Goal: Transaction & Acquisition: Download file/media

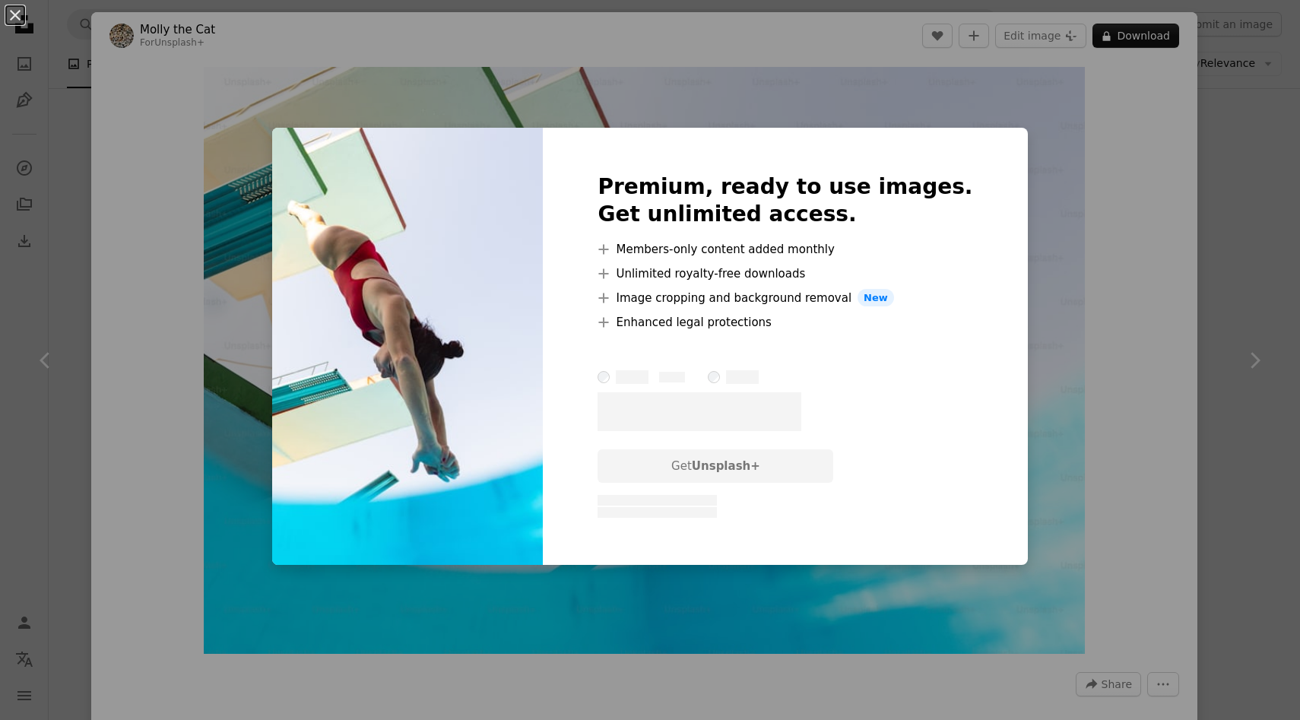
scroll to position [9775, 0]
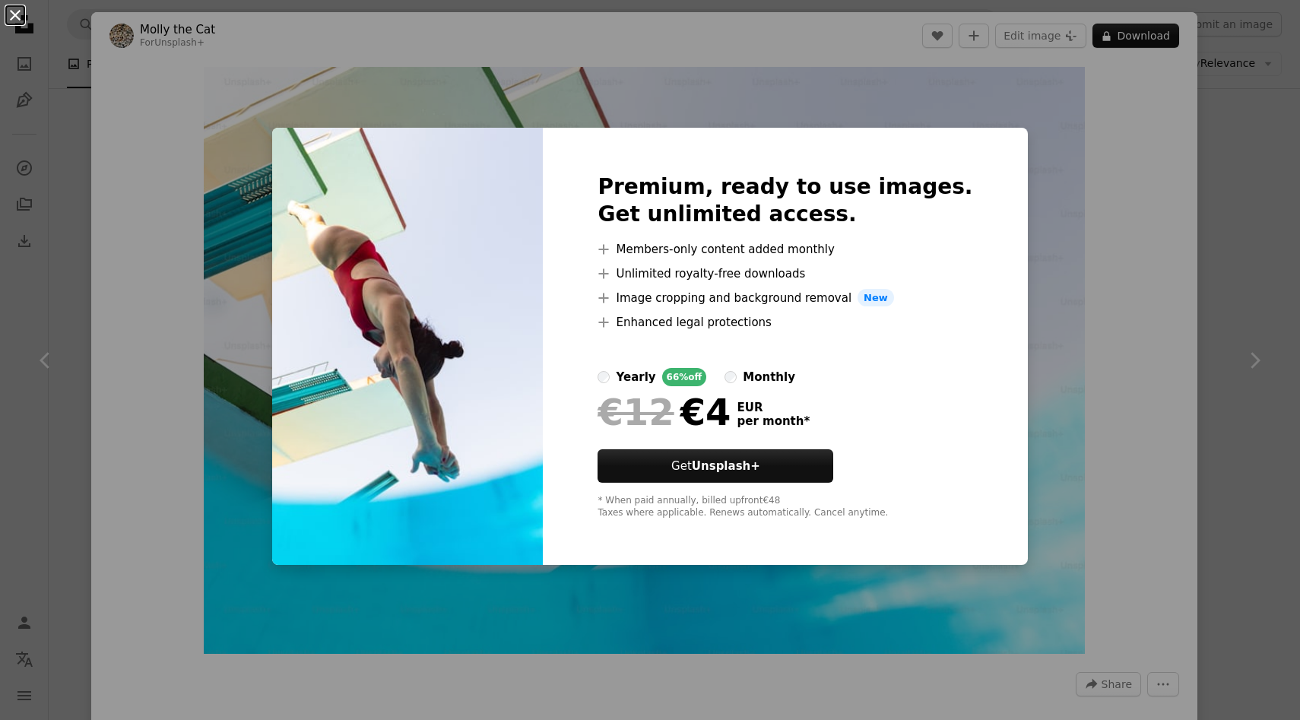
click at [8, 16] on button "An X shape" at bounding box center [15, 15] width 18 height 18
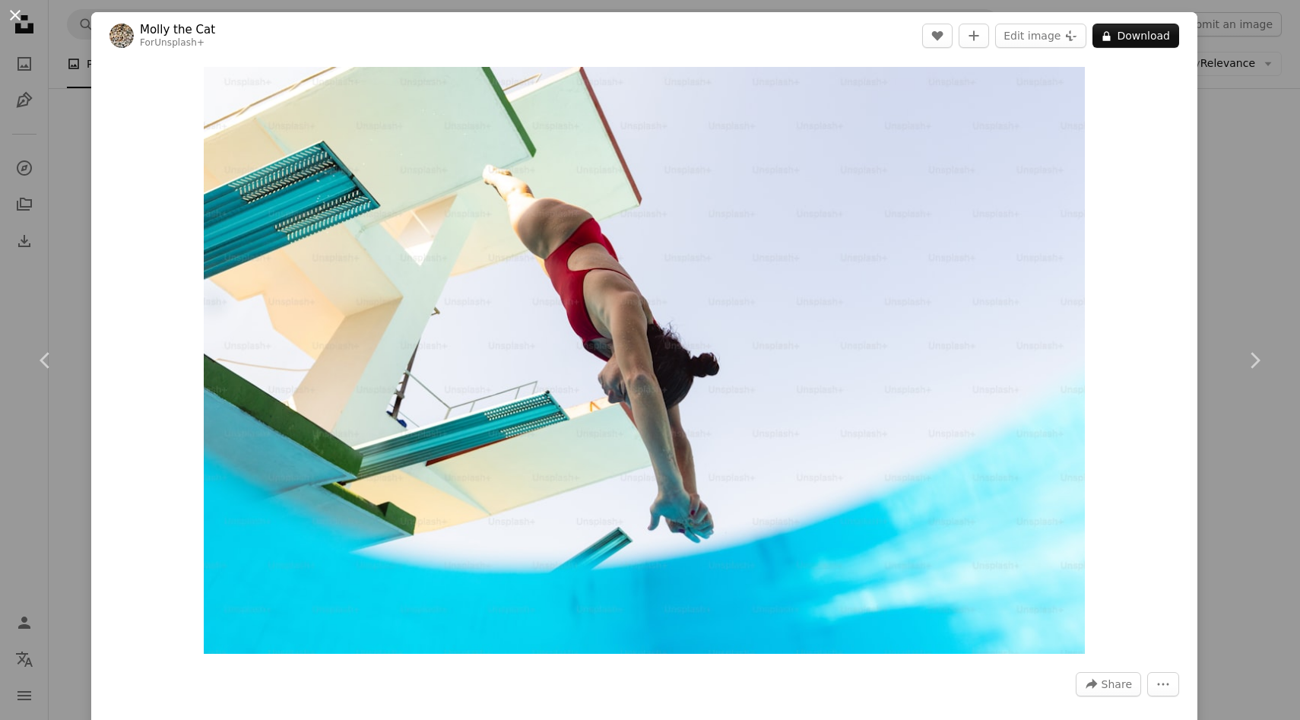
click at [11, 14] on button "An X shape" at bounding box center [15, 15] width 18 height 18
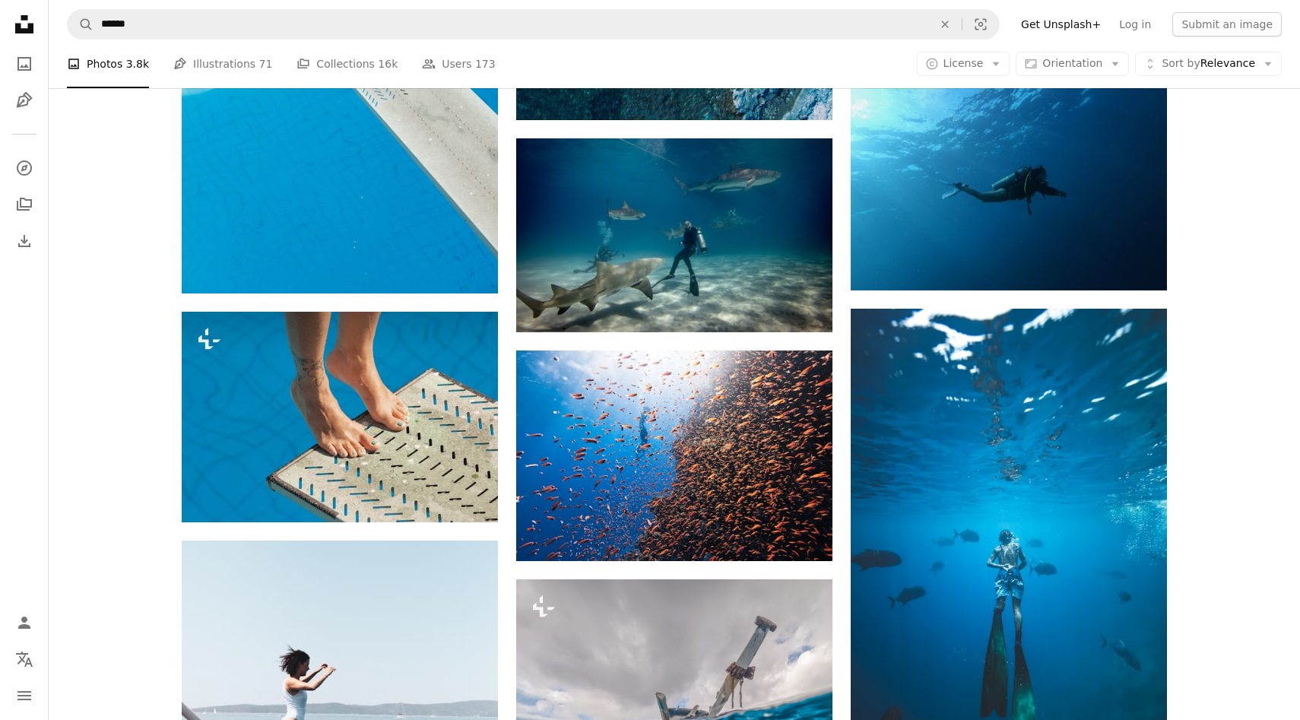
scroll to position [9511, 0]
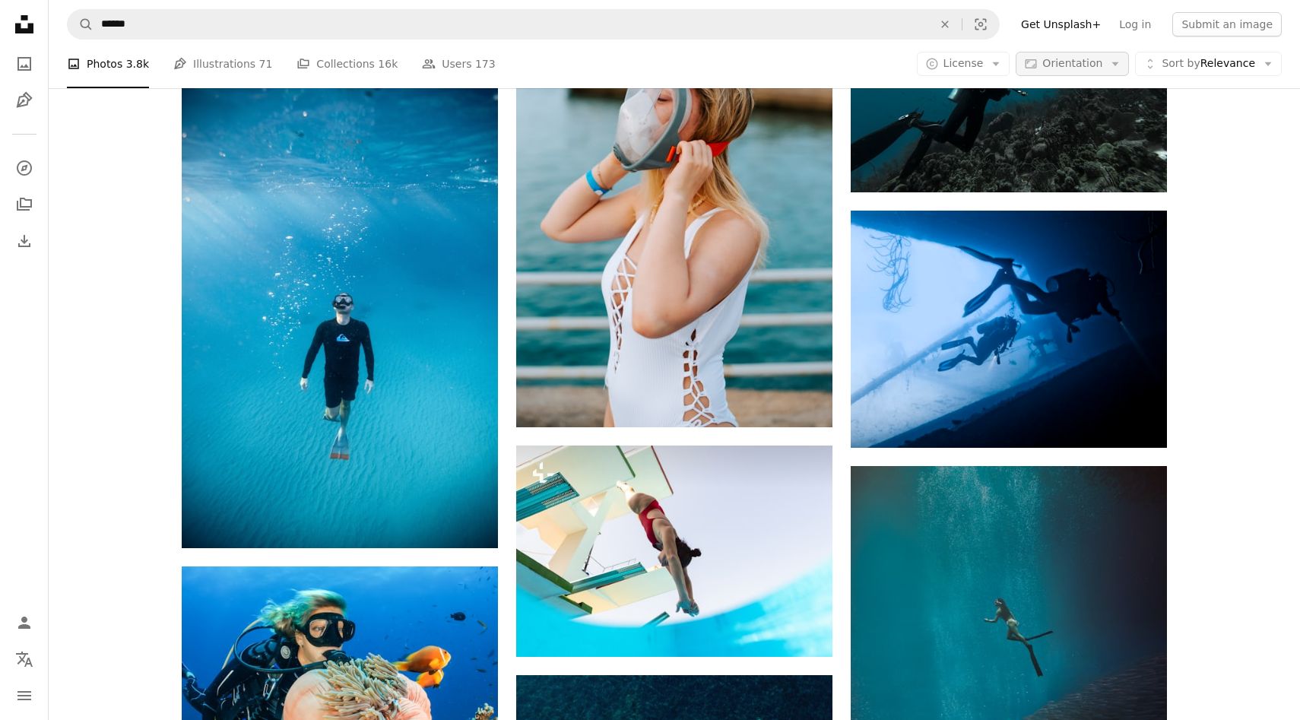
click at [1056, 57] on span "Orientation" at bounding box center [1072, 63] width 60 height 15
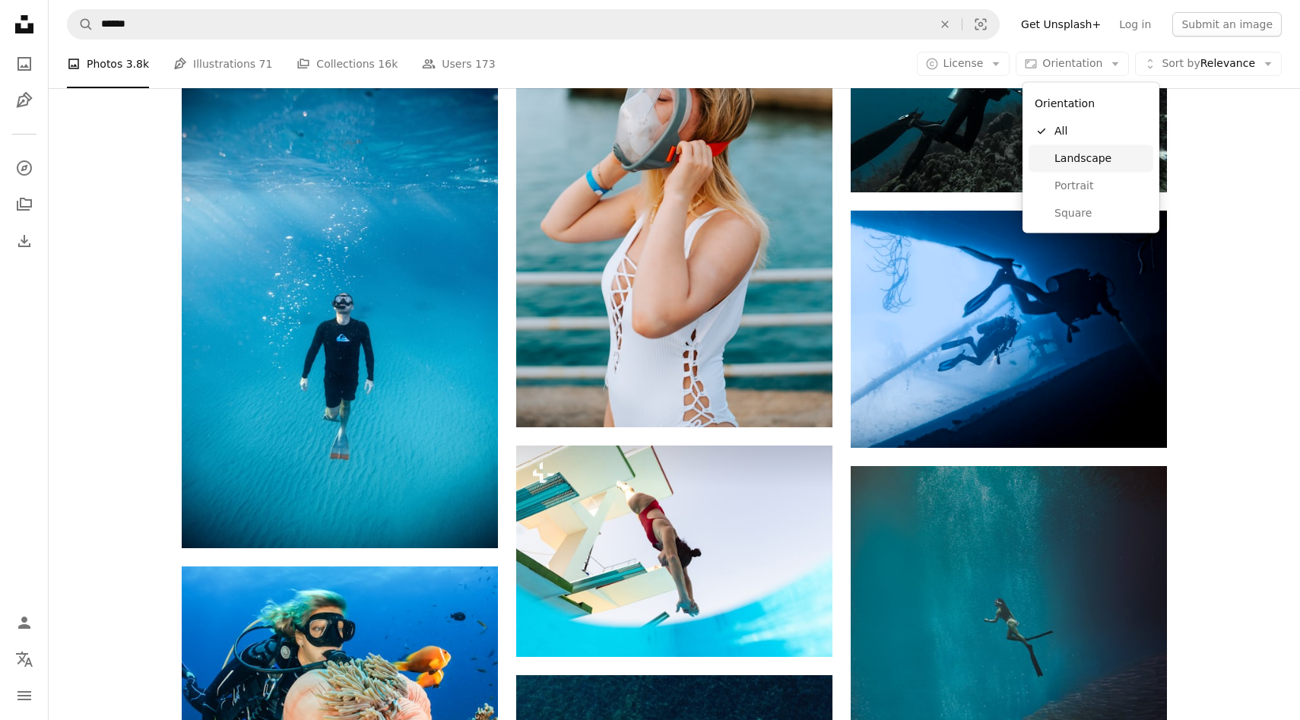
click at [1049, 156] on link "Landscape" at bounding box center [1090, 157] width 125 height 27
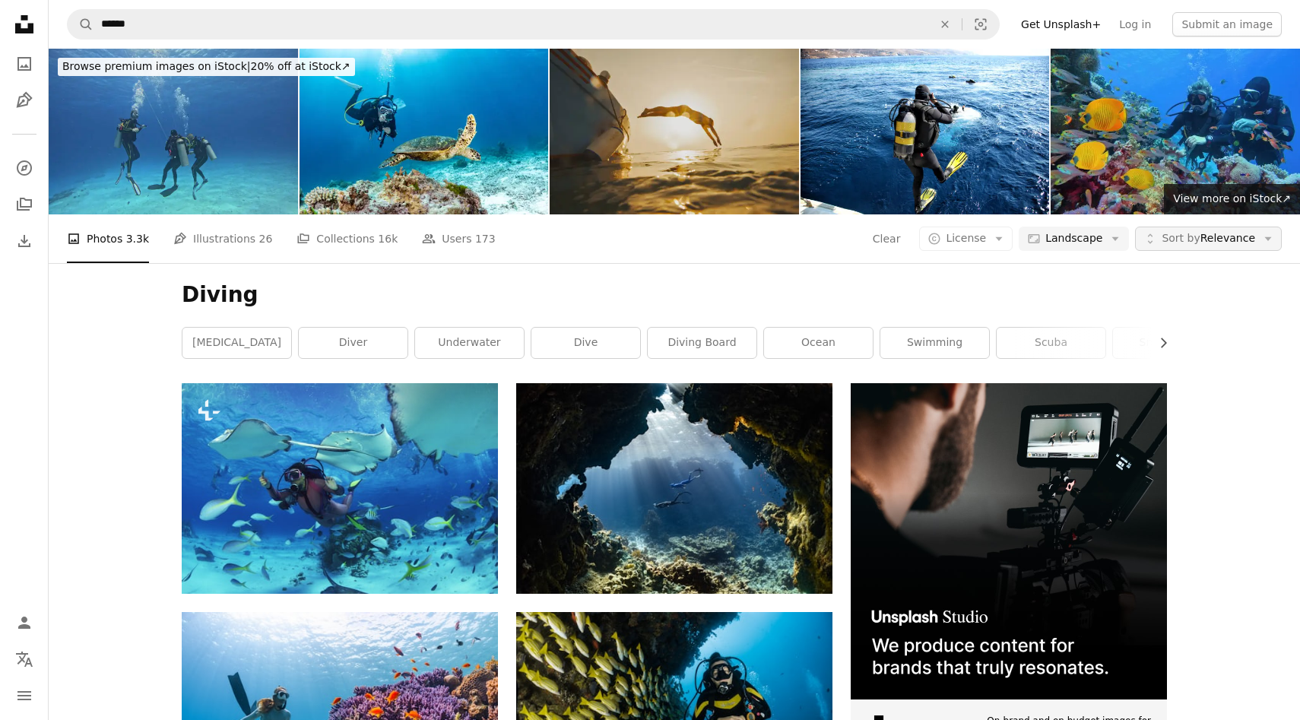
click at [1167, 239] on span "Sort by" at bounding box center [1180, 238] width 38 height 12
click at [969, 239] on span "License" at bounding box center [965, 238] width 40 height 12
click at [958, 366] on span "Free" at bounding box center [1004, 360] width 93 height 15
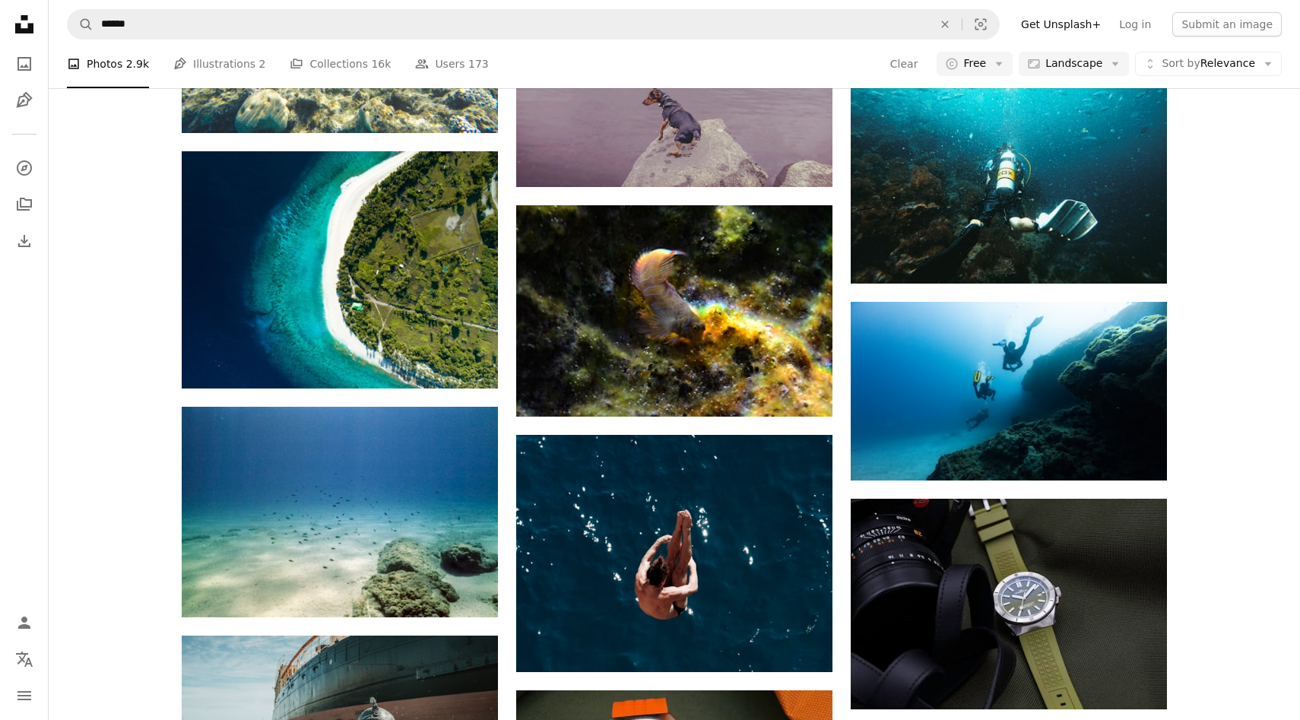
scroll to position [42979, 0]
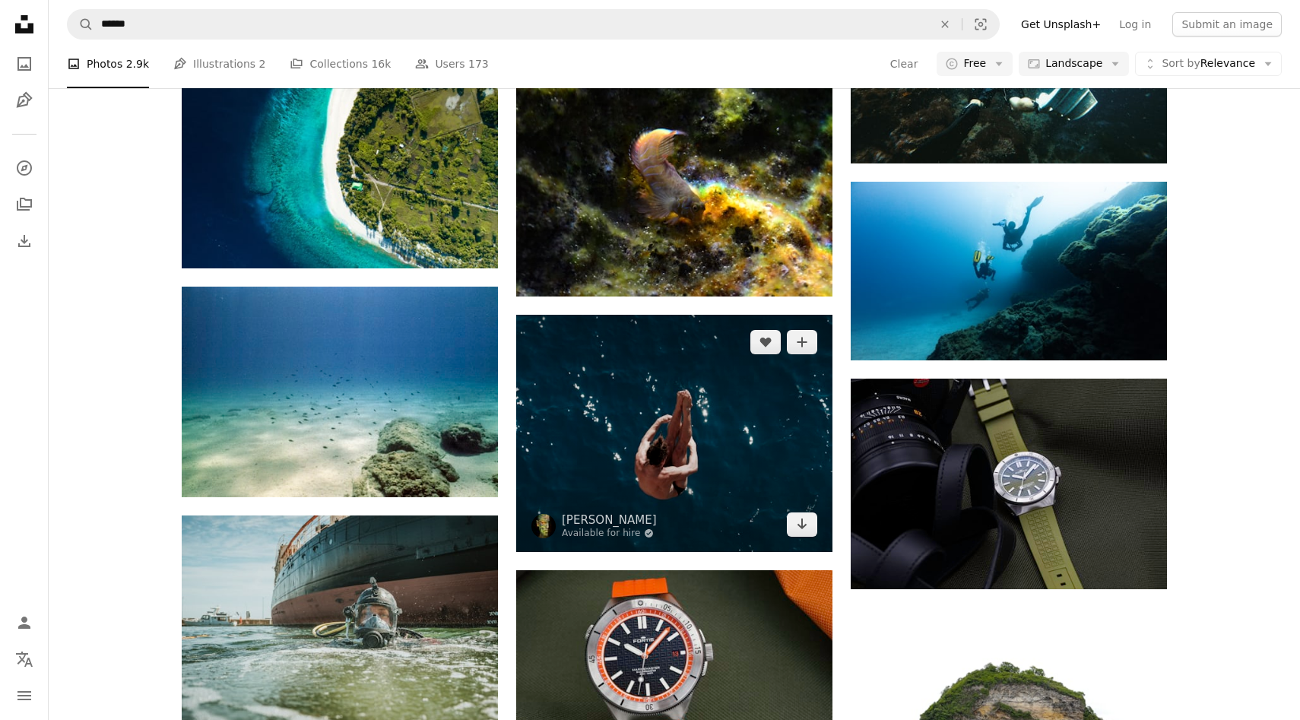
click at [622, 479] on img at bounding box center [674, 433] width 316 height 237
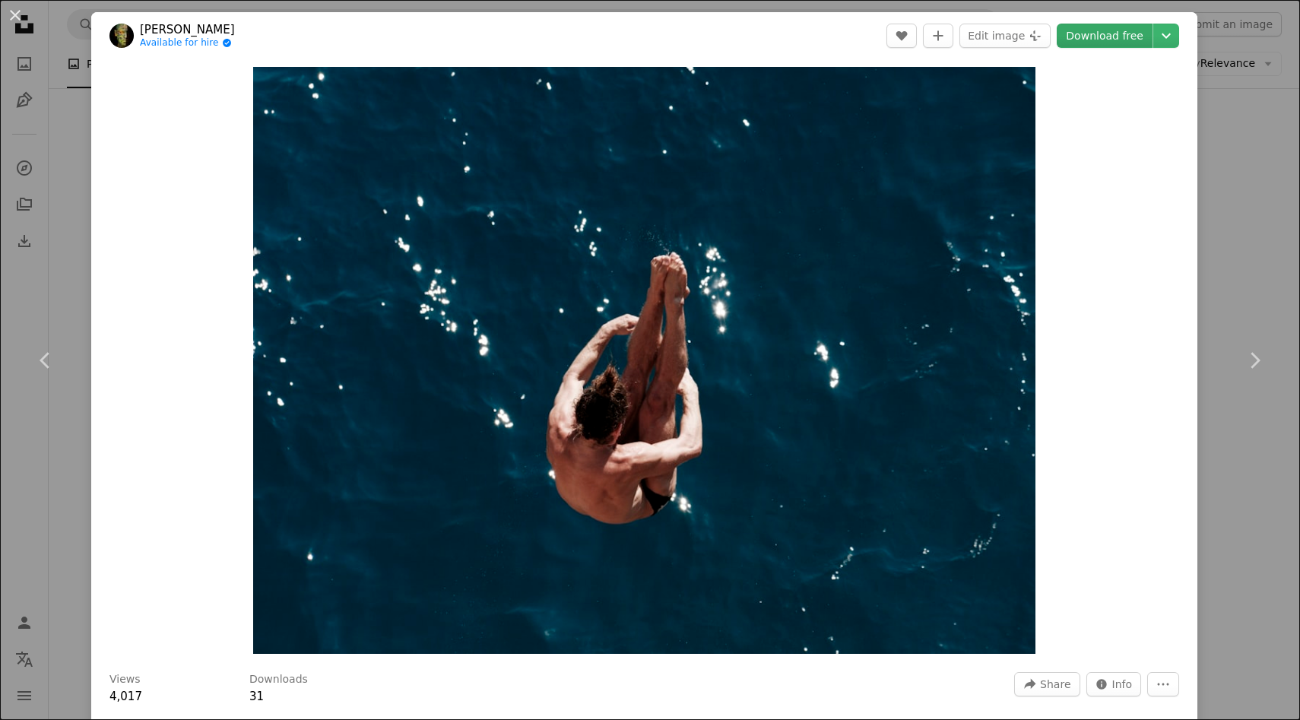
click at [1093, 42] on link "Download free" at bounding box center [1104, 36] width 96 height 24
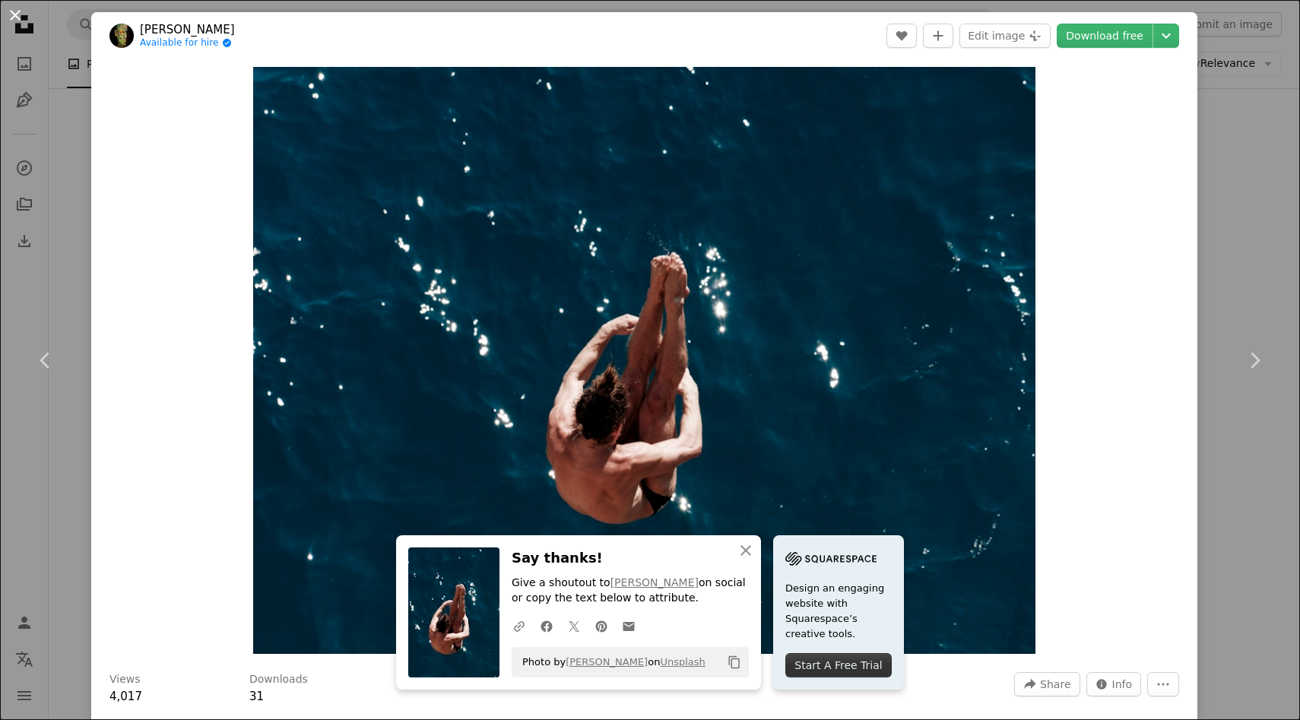
click at [11, 9] on button "An X shape" at bounding box center [15, 15] width 18 height 18
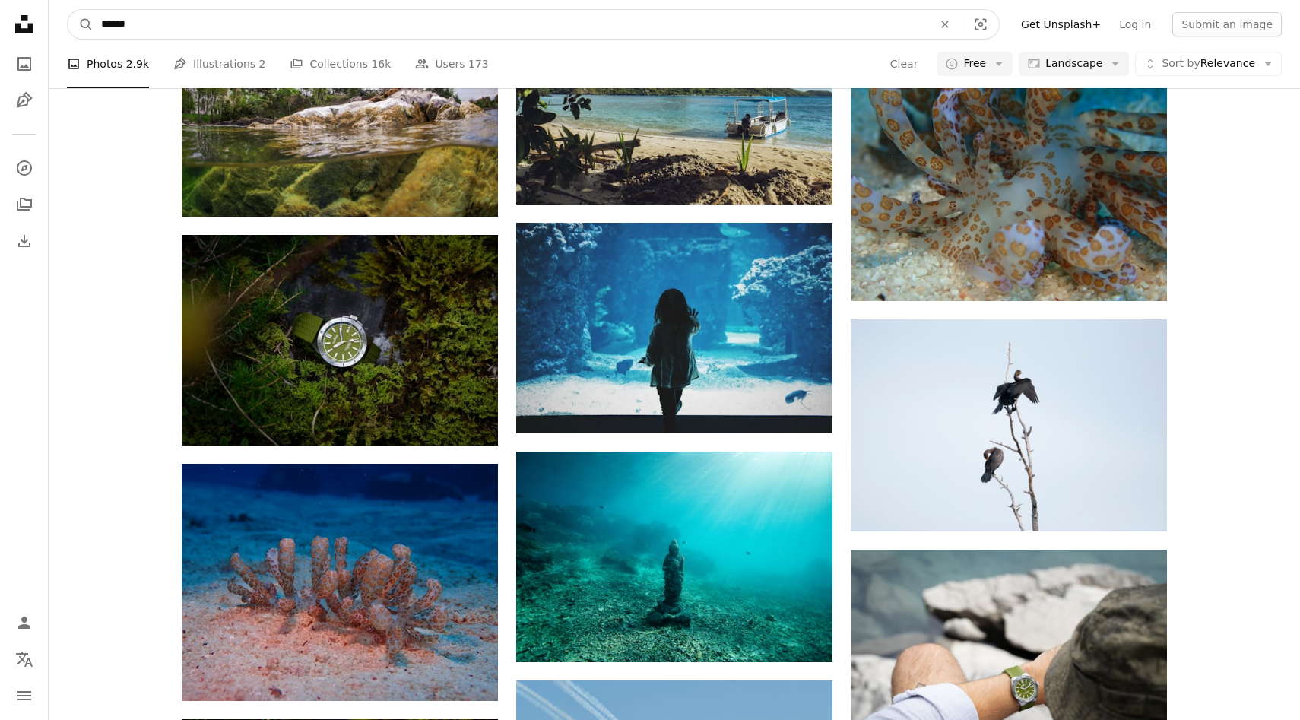
scroll to position [50093, 0]
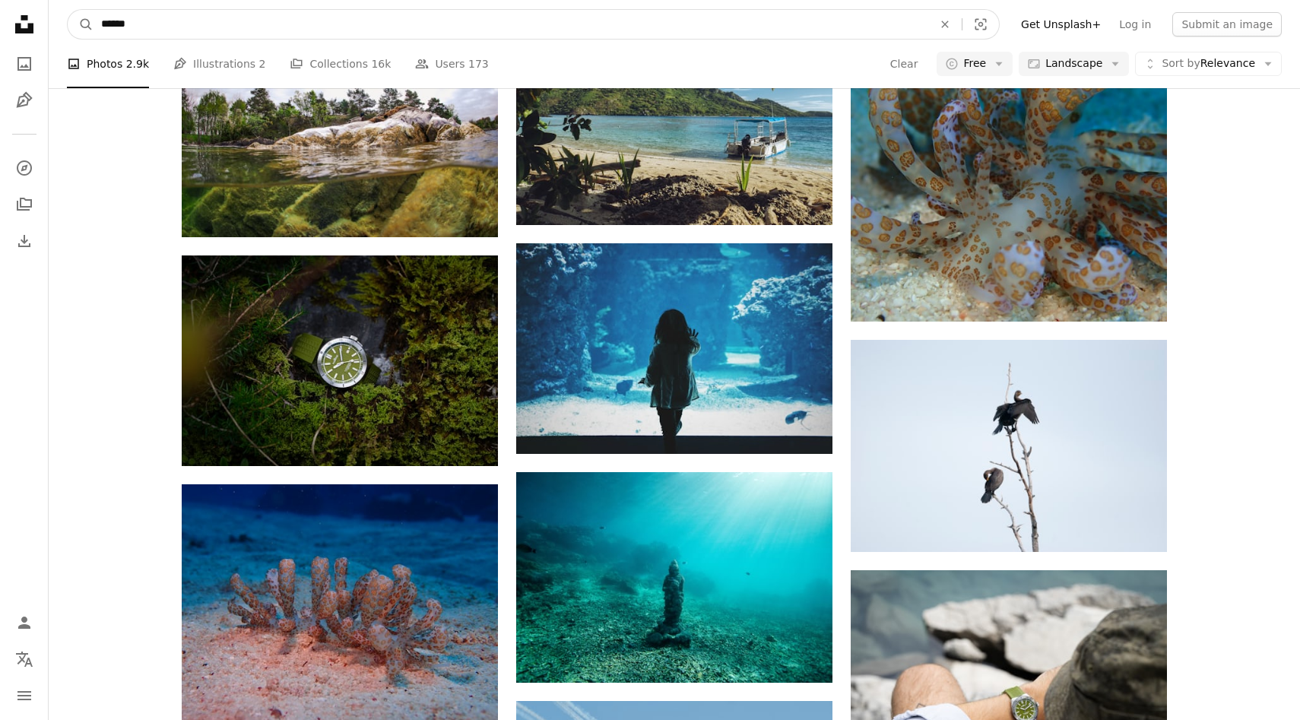
click at [140, 31] on input "******" at bounding box center [510, 24] width 834 height 29
type input "**********"
click button "A magnifying glass" at bounding box center [81, 24] width 26 height 29
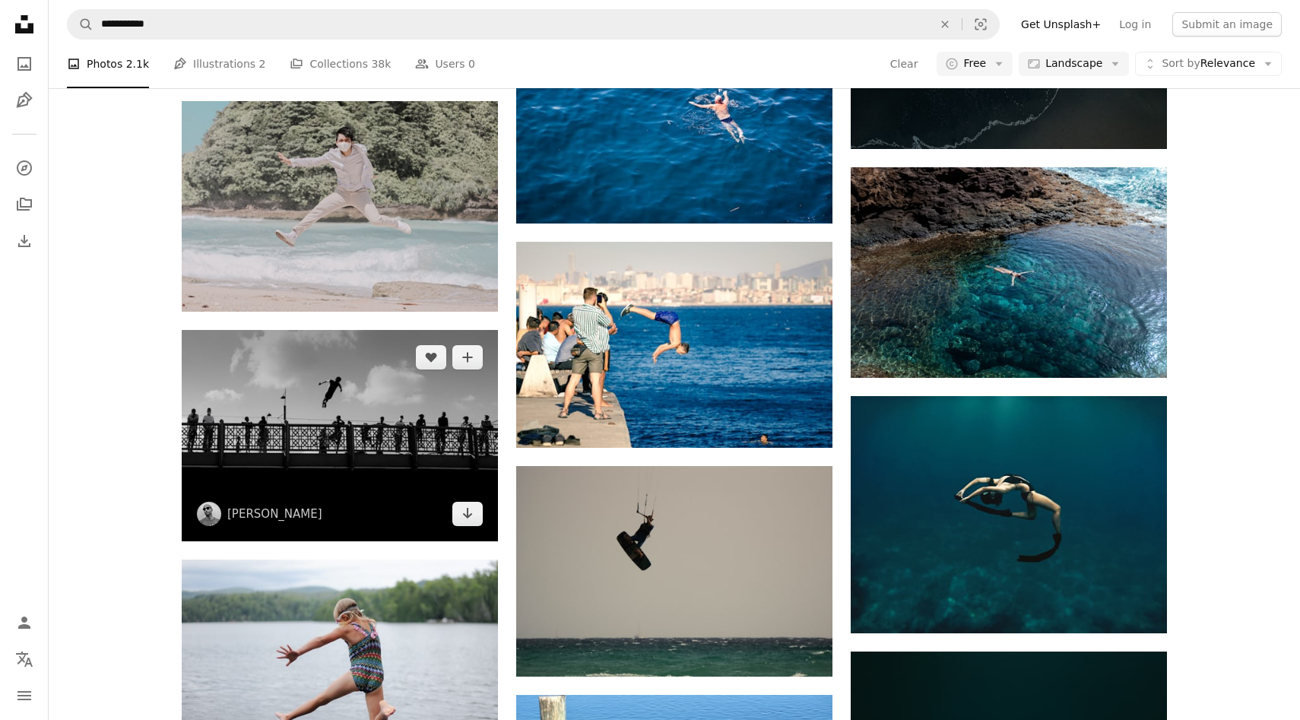
scroll to position [20329, 0]
